Goal: Information Seeking & Learning: Learn about a topic

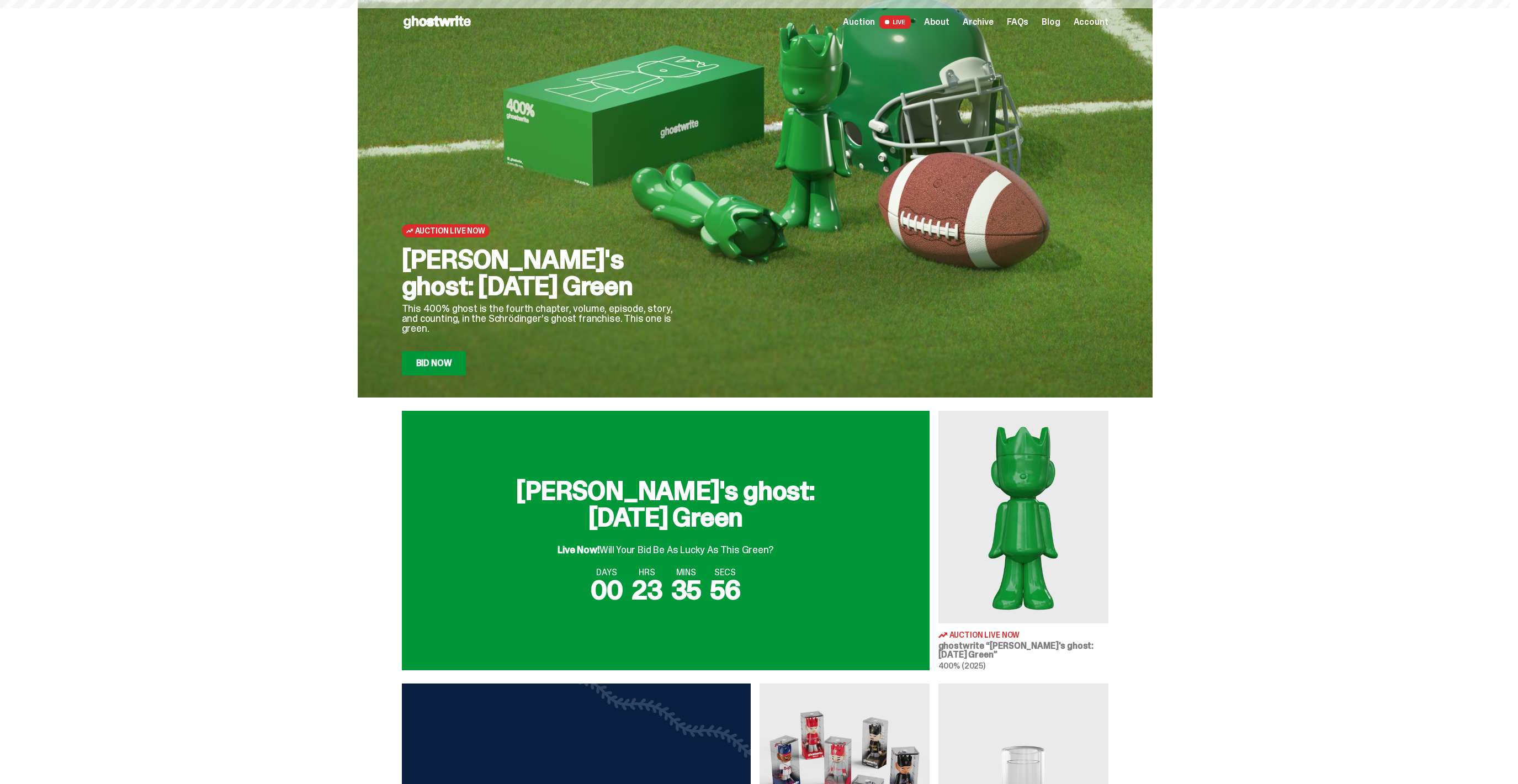
click at [989, 21] on span "Archive" at bounding box center [978, 21] width 31 height 9
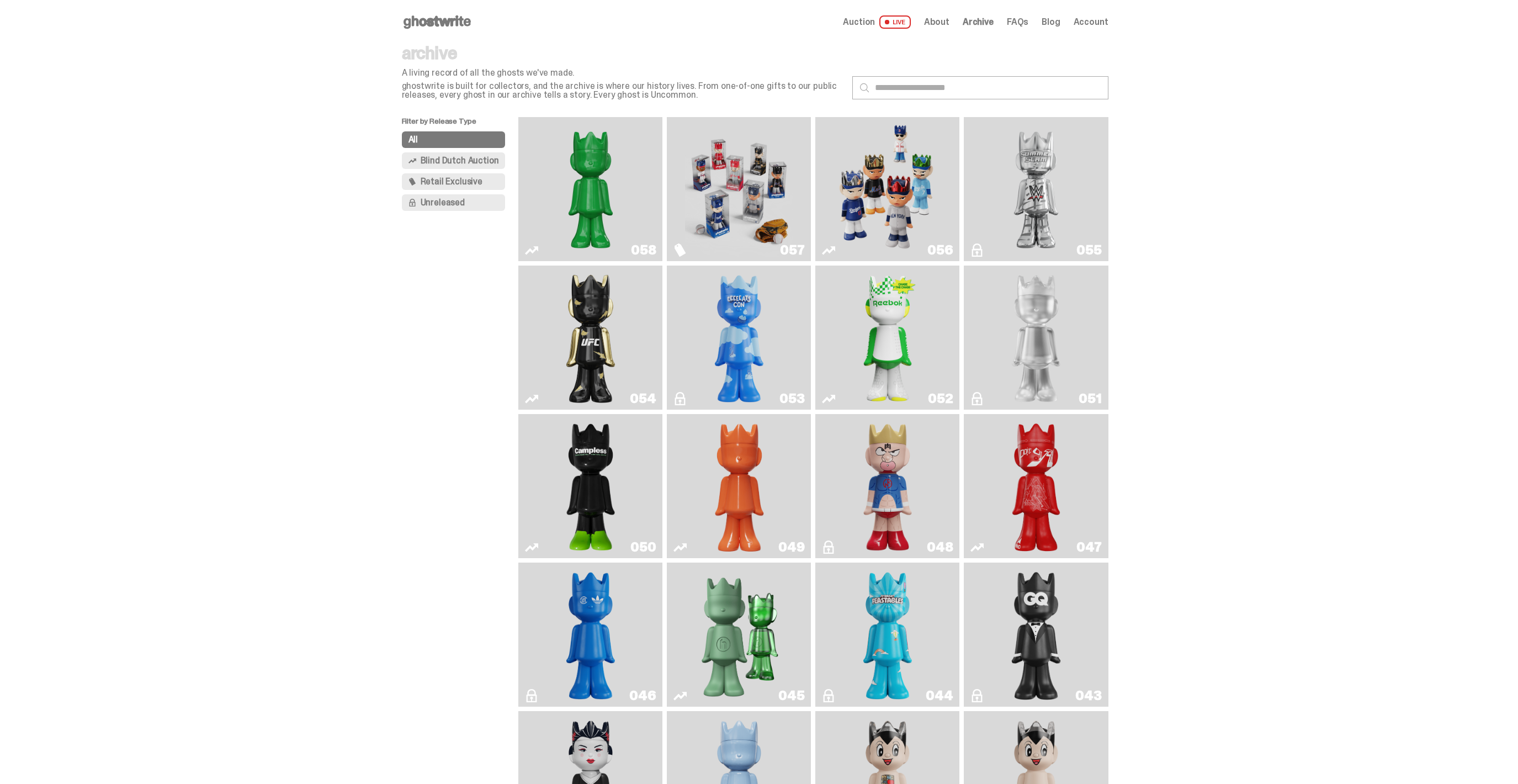
click at [720, 469] on img "Schrödinger's ghost: Orange Vibe" at bounding box center [738, 485] width 58 height 135
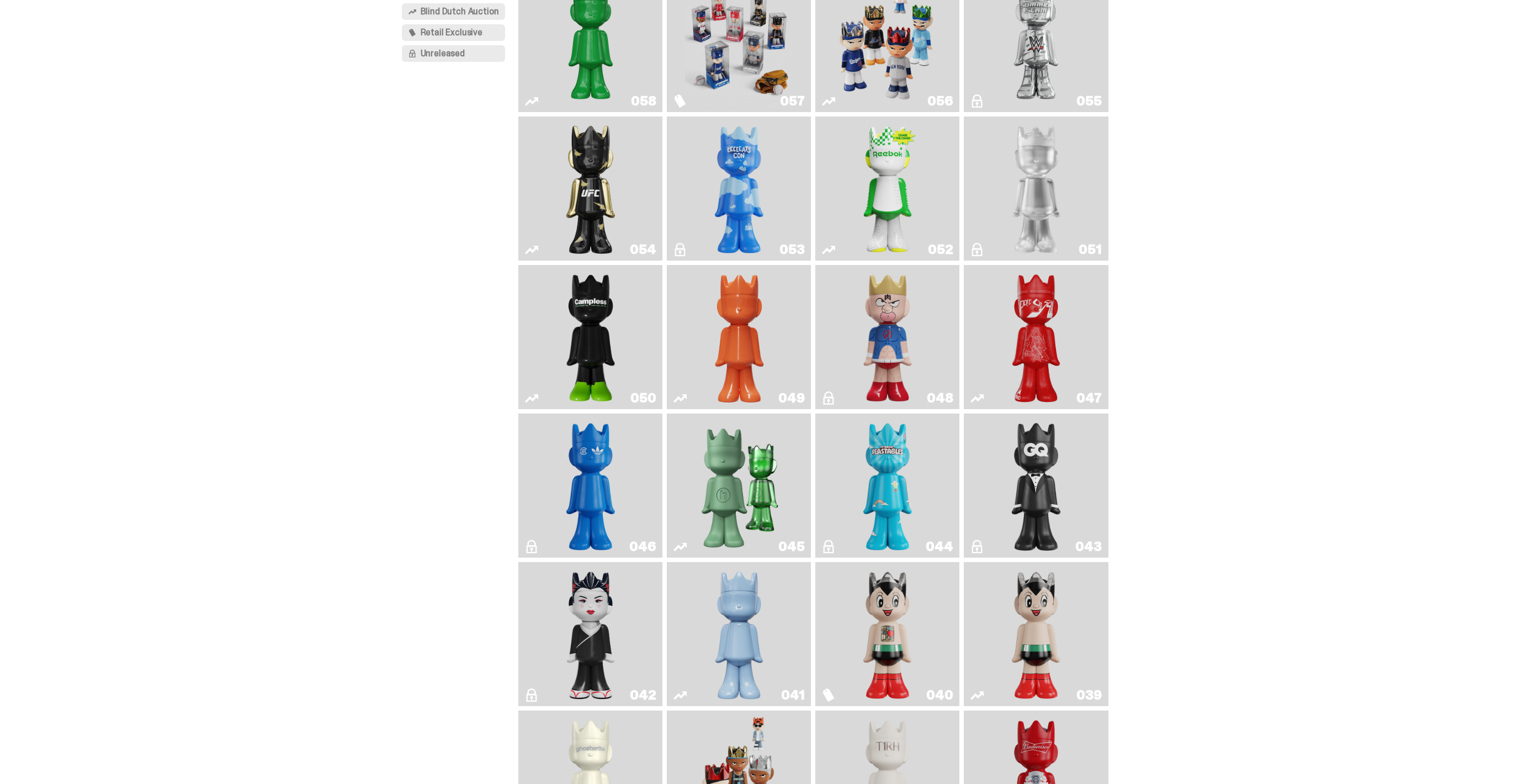
scroll to position [244, 0]
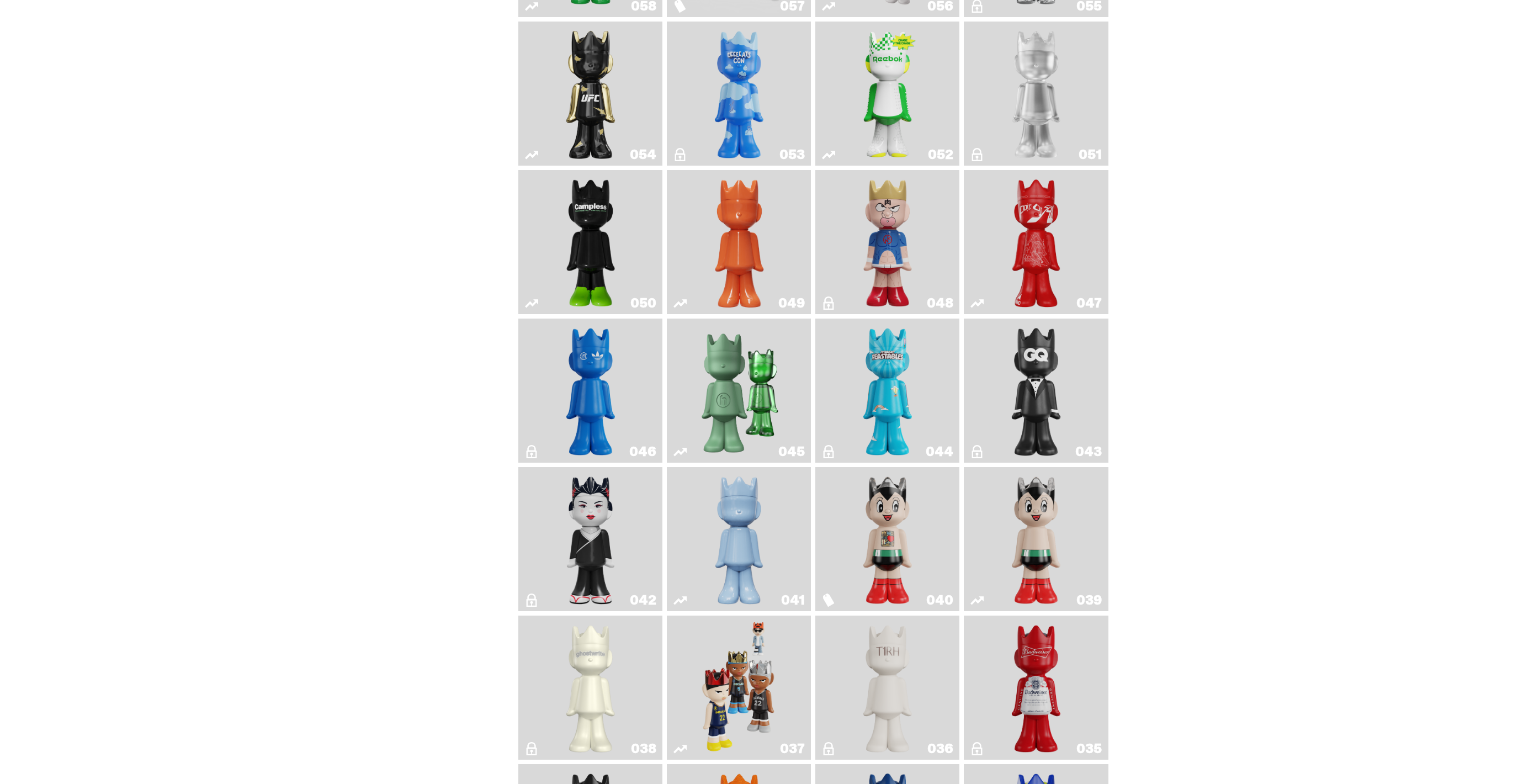
click at [746, 544] on img "Schrödinger's ghost: Winter Blue" at bounding box center [738, 538] width 58 height 135
